Goal: Information Seeking & Learning: Find specific fact

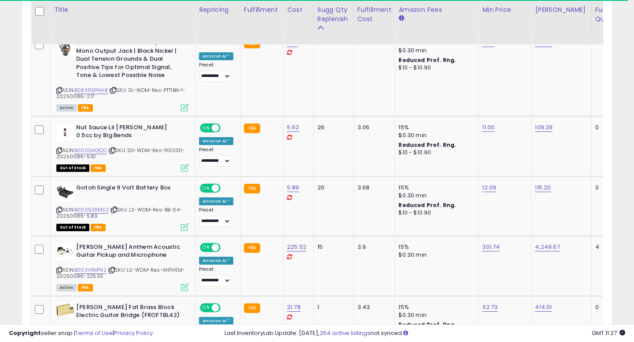
scroll to position [436, 0]
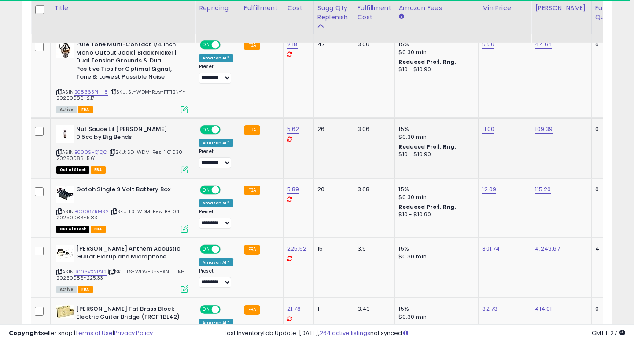
click at [175, 153] on span "| SKU: SD-WDM-Res-1101030-20250086-5.61" at bounding box center [120, 155] width 129 height 13
copy span "1101030"
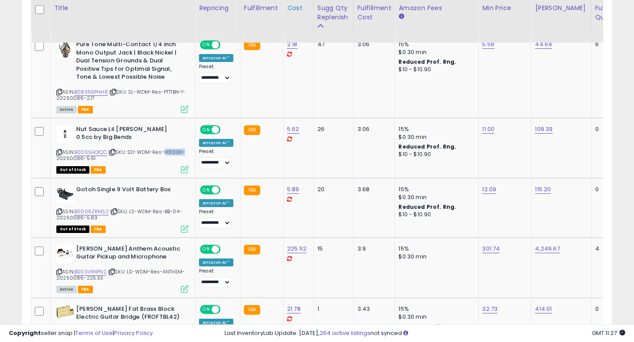
scroll to position [180, 341]
drag, startPoint x: 162, startPoint y: 213, endPoint x: 177, endPoint y: 213, distance: 14.1
click at [177, 213] on span "| SKU: LS-WDM-Res-BB-04-20250086-5.83" at bounding box center [118, 214] width 125 height 13
copy span "BB-04"
click at [176, 272] on span "| SKU: LS-WDM-Res-ANTHEM-20250086-225.33" at bounding box center [120, 275] width 129 height 13
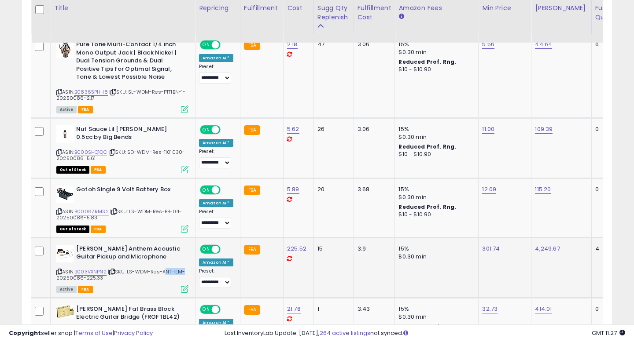
click at [176, 272] on span "| SKU: LS-WDM-Res-ANTHEM-20250086-225.33" at bounding box center [120, 275] width 129 height 13
copy span "ANTHEM"
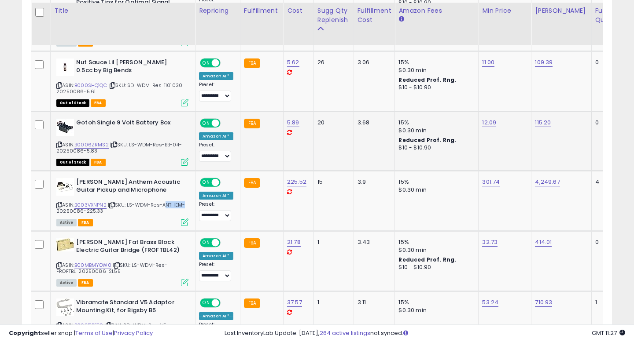
scroll to position [506, 0]
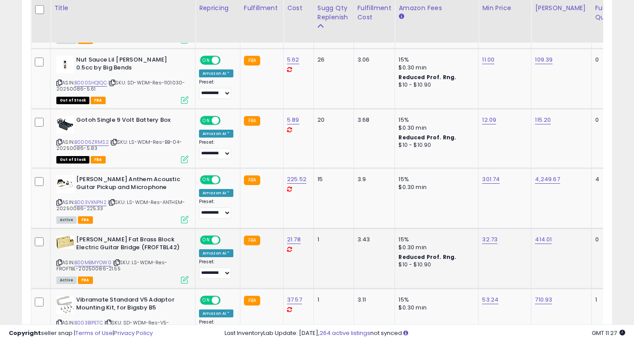
click at [63, 269] on span "| SKU: LS-WDM-Res-FROFTBL-20250086-21.55" at bounding box center [111, 265] width 111 height 13
copy span "FROFTBL"
click at [99, 264] on link "B00MBMYOW0" at bounding box center [92, 262] width 37 height 7
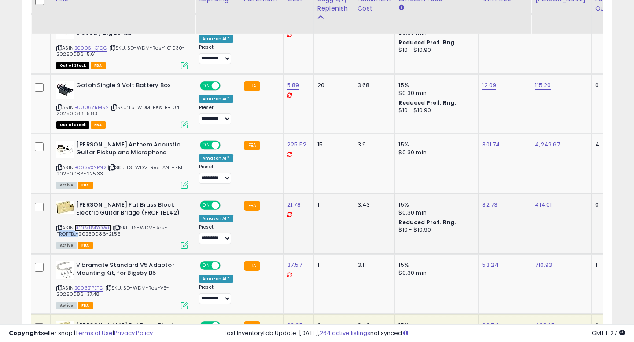
scroll to position [541, 0]
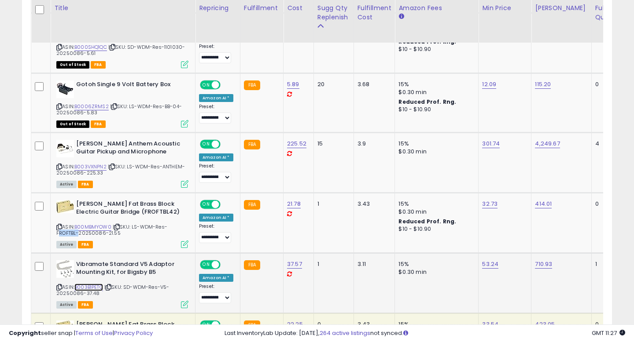
click at [98, 289] on link "B003B1PETC" at bounding box center [88, 287] width 29 height 7
drag, startPoint x: 150, startPoint y: 288, endPoint x: 168, endPoint y: 288, distance: 18.1
click at [168, 288] on span "| SKU: SD-WDM-Res-V5-20250086-37.48" at bounding box center [112, 290] width 113 height 13
copy span "Res-V5"
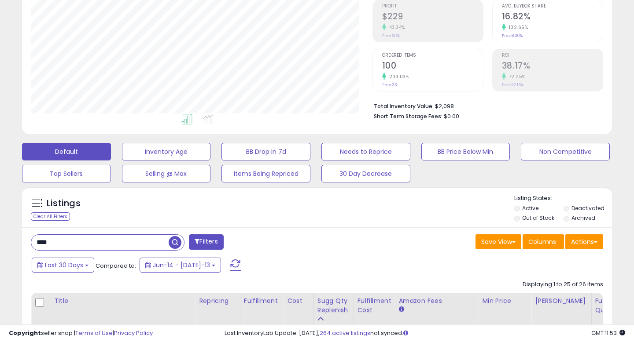
scroll to position [147, 0]
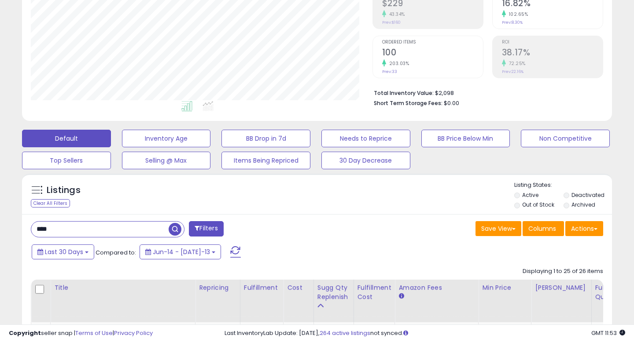
click at [51, 229] on input "****" at bounding box center [99, 229] width 137 height 15
type input "****"
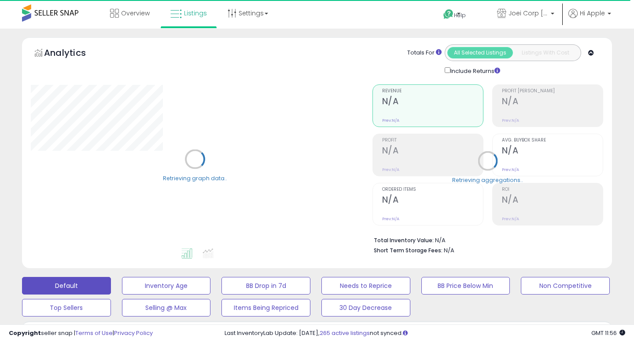
type input "****"
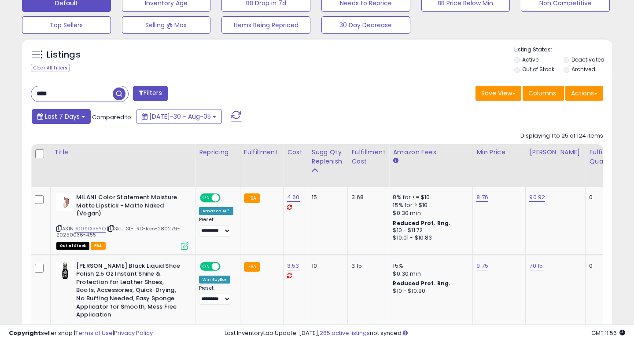
scroll to position [180, 341]
click at [75, 111] on button "Last 7 Days" at bounding box center [61, 116] width 59 height 15
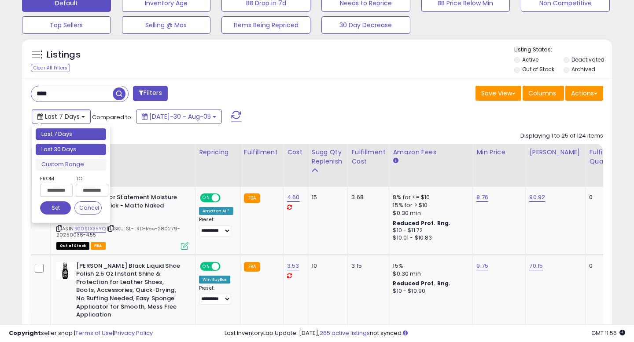
type input "**********"
drag, startPoint x: 81, startPoint y: 150, endPoint x: 119, endPoint y: 140, distance: 39.0
click at [81, 150] on li "Last 30 Days" at bounding box center [71, 150] width 70 height 12
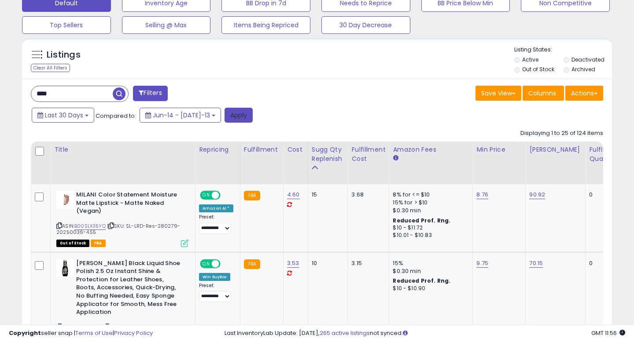
click at [224, 115] on button "Apply" at bounding box center [238, 115] width 28 height 15
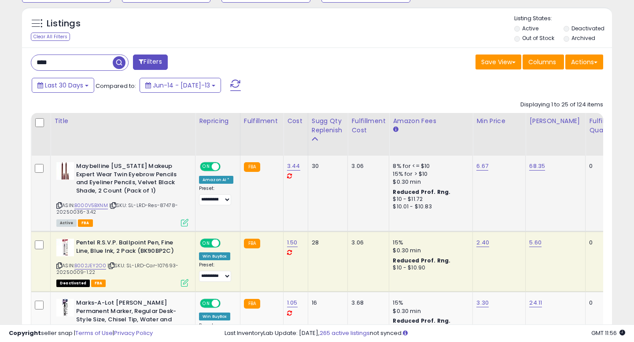
click at [166, 206] on span "| SKU: SL-LRD-Res-87478-20250036-3.42" at bounding box center [116, 208] width 121 height 13
copy span "87478"
click at [166, 266] on span "| SKU: SL-LRD-Car-107693-20250009-1.22" at bounding box center [117, 268] width 122 height 13
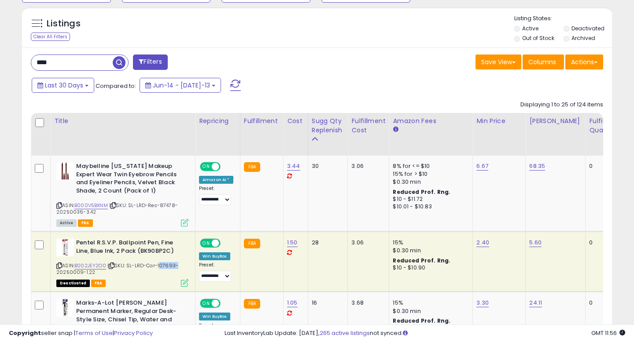
copy span "107693"
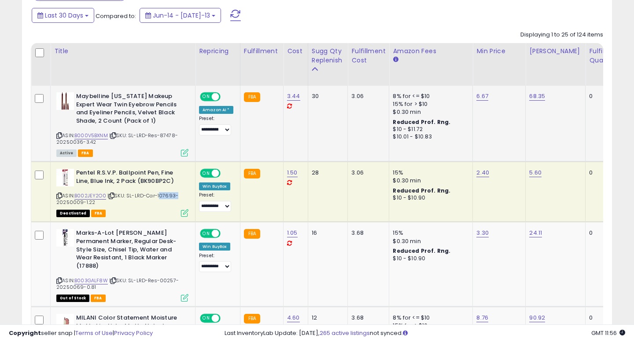
scroll to position [402, 0]
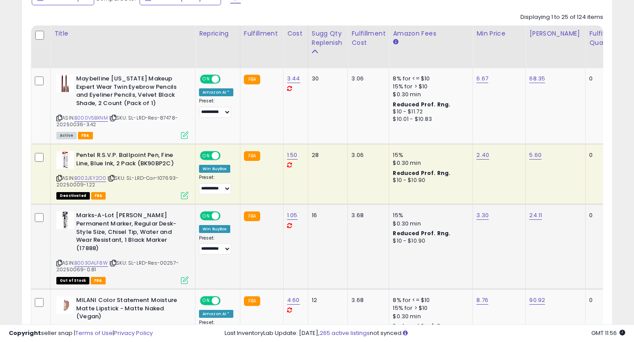
click at [166, 260] on span "| SKU: SL-LRD-Res-00257-20250069-0.81" at bounding box center [117, 266] width 122 height 13
copy span "00257"
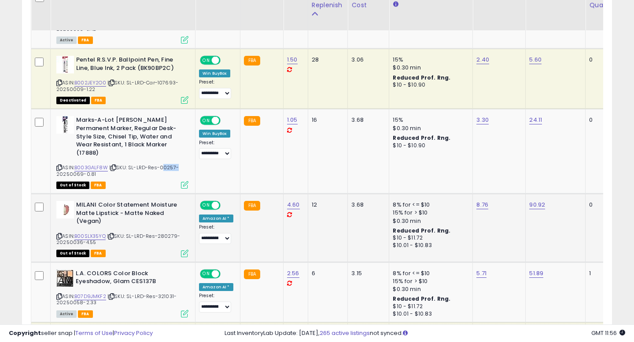
scroll to position [504, 0]
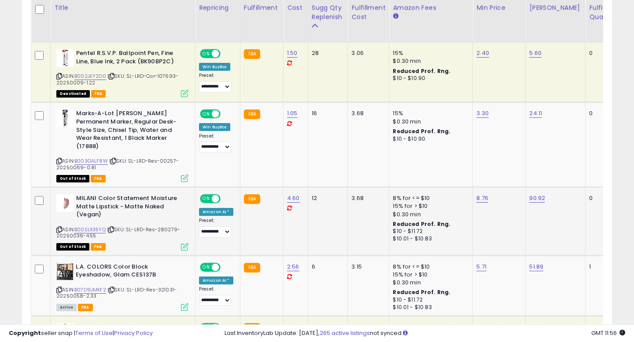
click at [169, 226] on span "| SKU: SL-LRD-Res-280279-20250036-4.55" at bounding box center [118, 232] width 124 height 13
copy span "280279"
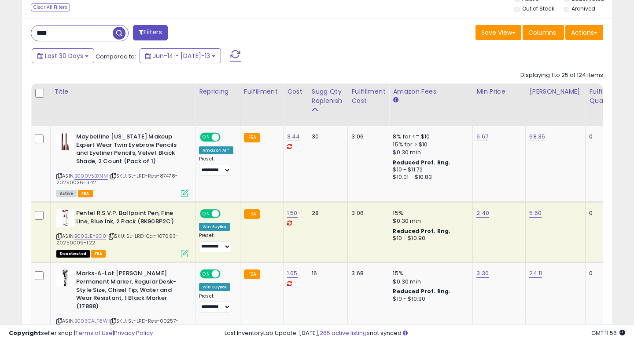
scroll to position [338, 0]
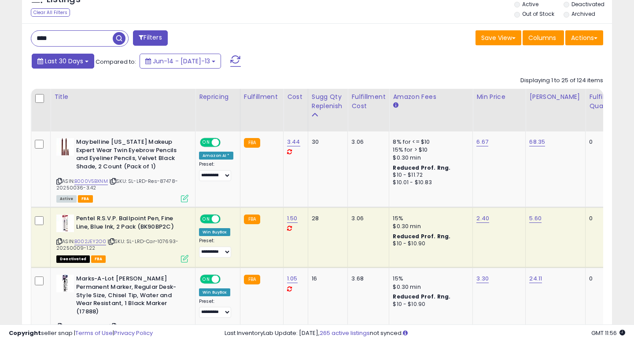
click at [70, 62] on span "Last 30 Days" at bounding box center [64, 61] width 38 height 9
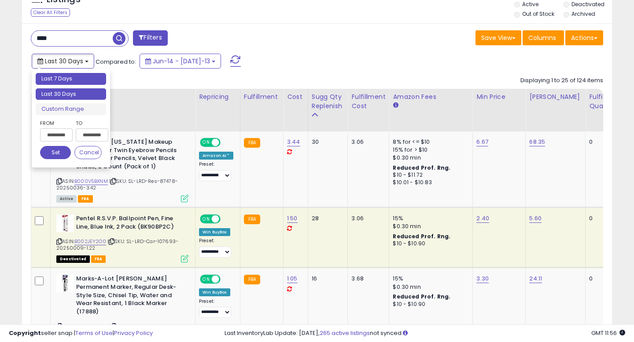
type input "**********"
click at [74, 80] on li "Last 7 Days" at bounding box center [71, 79] width 70 height 12
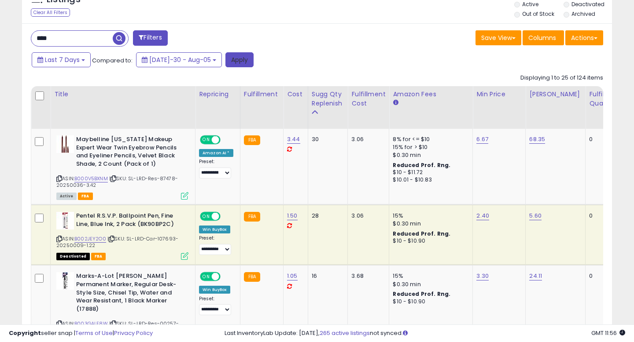
click at [235, 61] on button "Apply" at bounding box center [239, 59] width 28 height 15
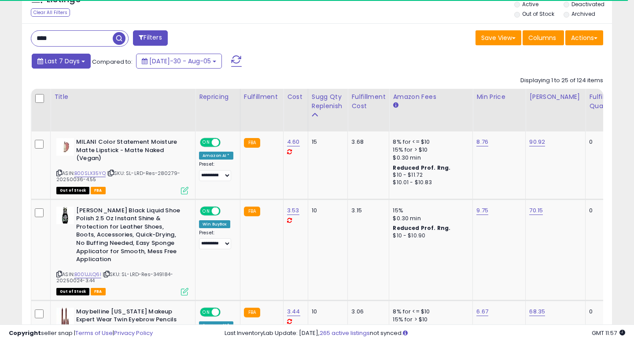
click at [79, 64] on button "Last 7 Days" at bounding box center [61, 61] width 59 height 15
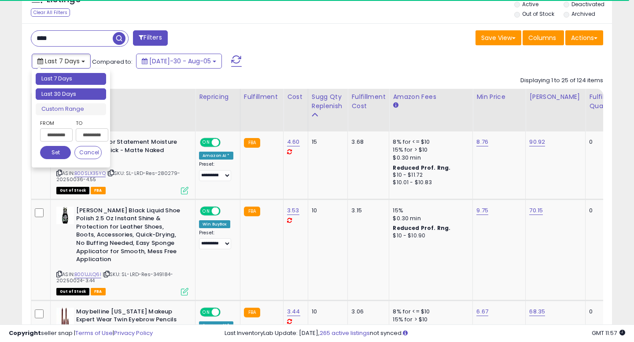
type input "**********"
click at [79, 91] on li "Last 30 Days" at bounding box center [71, 94] width 70 height 12
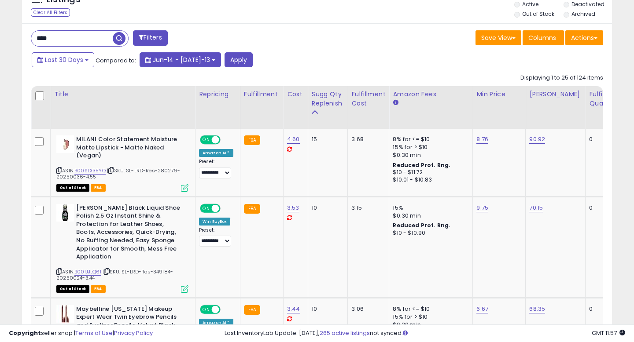
scroll to position [180, 341]
click at [230, 62] on button "Apply" at bounding box center [238, 59] width 28 height 15
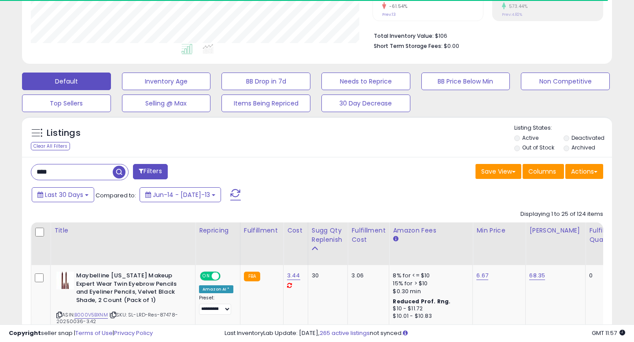
scroll to position [338, 0]
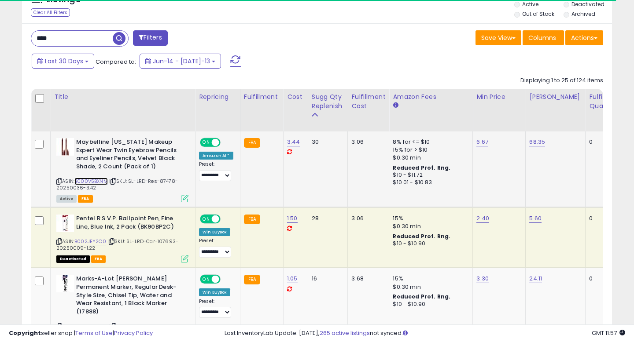
click at [98, 183] on link "B000V5BXNM" at bounding box center [90, 181] width 33 height 7
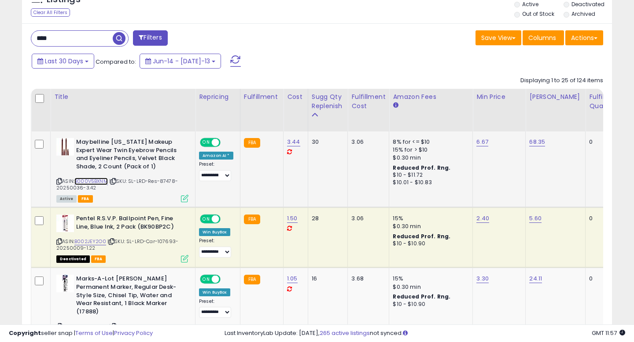
scroll to position [180, 341]
click at [166, 181] on span "| SKU: SL-LRD-Res-87478-20250036-3.42" at bounding box center [116, 184] width 121 height 13
copy span "87478"
click at [85, 241] on link "B002JEY2O0" at bounding box center [90, 241] width 32 height 7
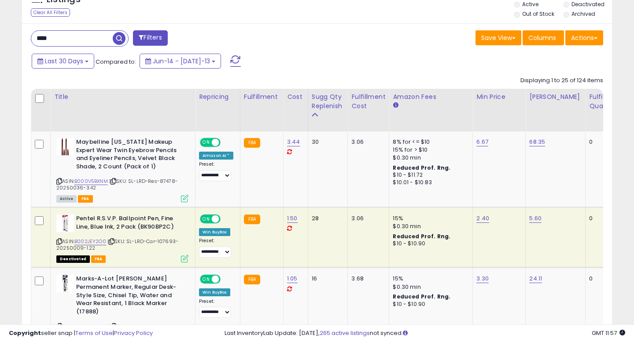
click at [168, 244] on span "| SKU: SL-LRD-Car-107693-20250009-1.22" at bounding box center [117, 244] width 122 height 13
copy span "107693"
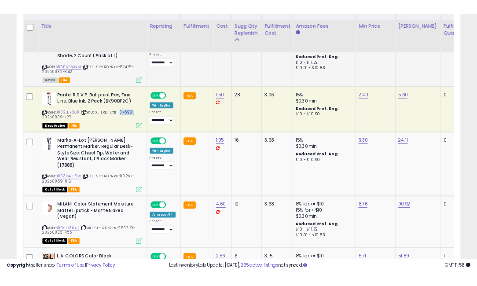
scroll to position [461, 0]
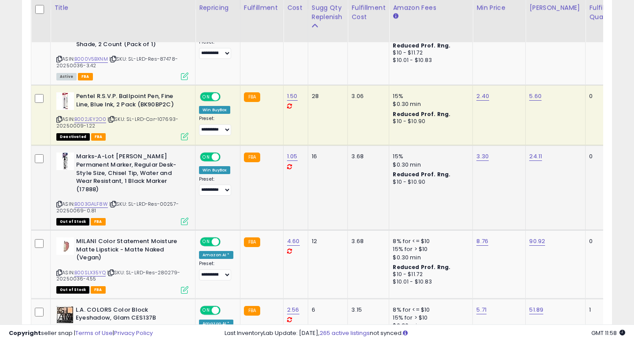
click at [165, 201] on span "| SKU: SL-LRD-Res-00257-20250069-0.81" at bounding box center [117, 207] width 122 height 13
copy span "00257"
click at [88, 201] on link "B003GALF8W" at bounding box center [90, 204] width 33 height 7
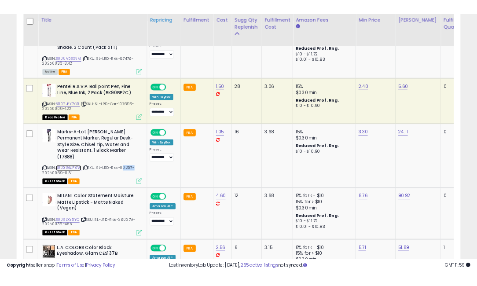
scroll to position [439984, 439915]
